Goal: Task Accomplishment & Management: Manage account settings

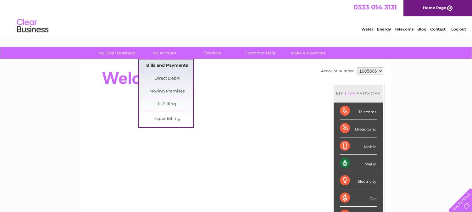
click at [168, 67] on link "Bills and Payments" at bounding box center [167, 65] width 52 height 13
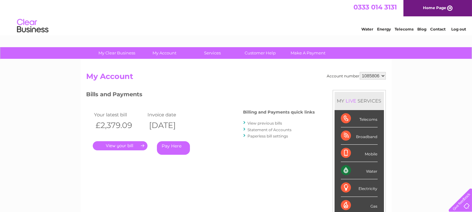
click at [137, 143] on link "." at bounding box center [120, 145] width 55 height 9
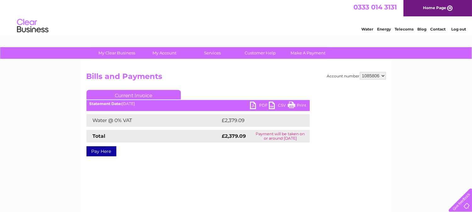
click at [263, 104] on link "PDF" at bounding box center [259, 106] width 19 height 9
